Goal: Task Accomplishment & Management: Manage account settings

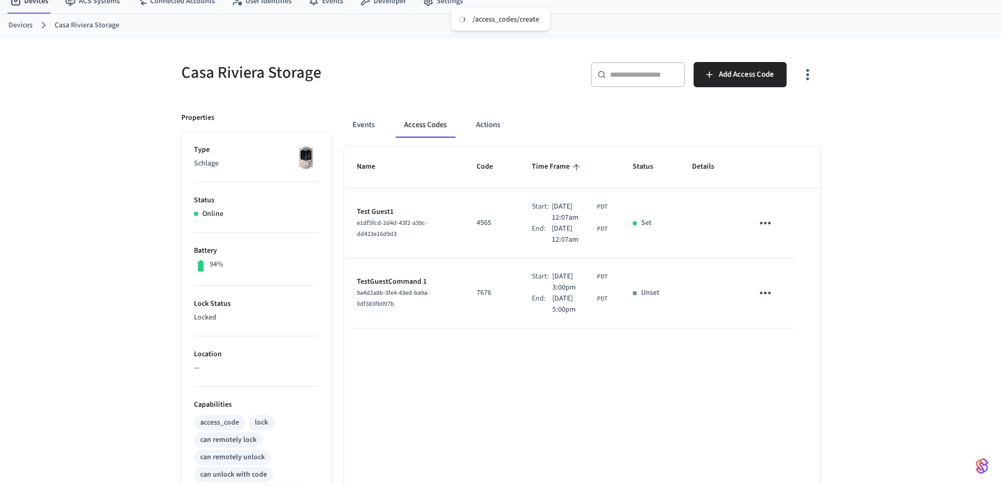
scroll to position [63, 0]
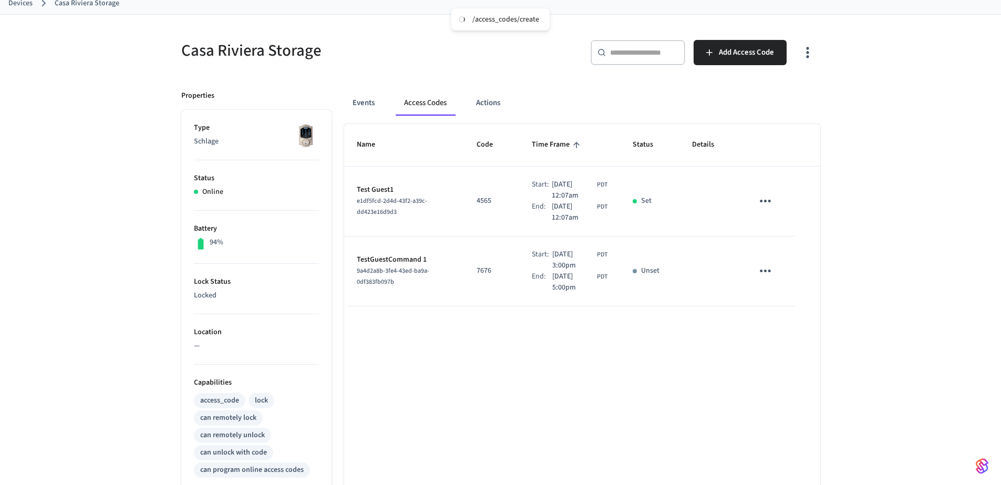
click at [481, 62] on div "Casa Riviera Storage" at bounding box center [332, 50] width 326 height 46
click at [527, 15] on div "/access_codes/create" at bounding box center [506, 19] width 67 height 9
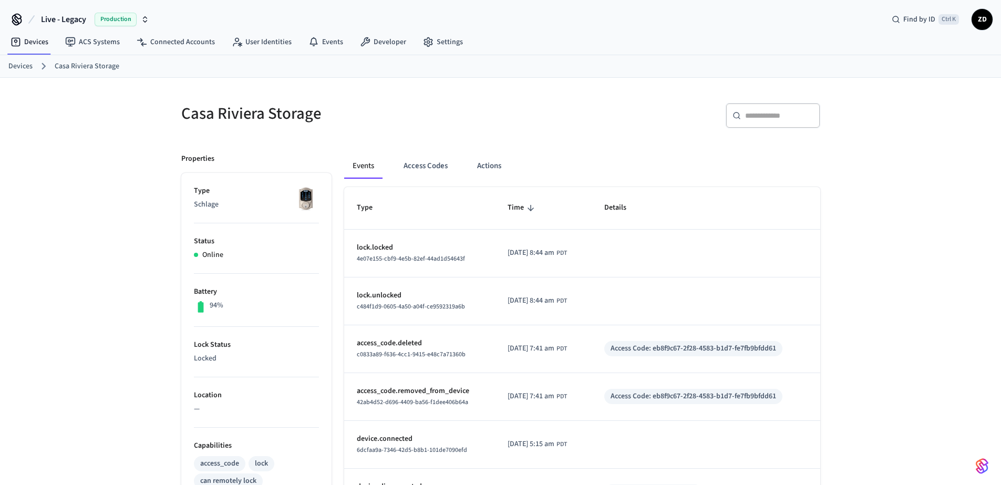
click at [868, 215] on div "Casa Riviera Storage ​ ​ Properties Type Schlage Status Online Battery 94% Lock…" at bounding box center [500, 429] width 1001 height 702
